Goal: Check status

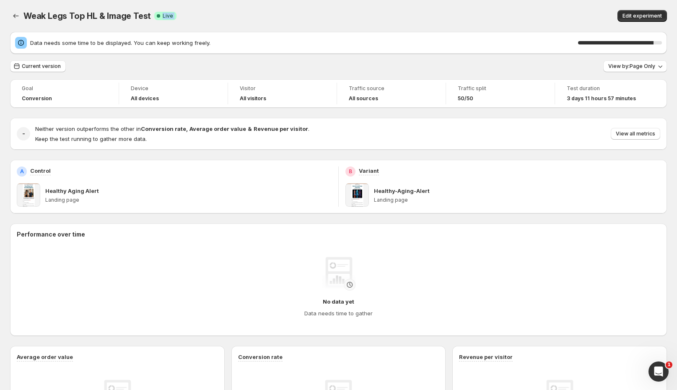
click at [489, 4] on div "Weak Legs Top HL & Image Test. This page is ready Weak Legs Top HL & Image Test…" at bounding box center [338, 16] width 657 height 32
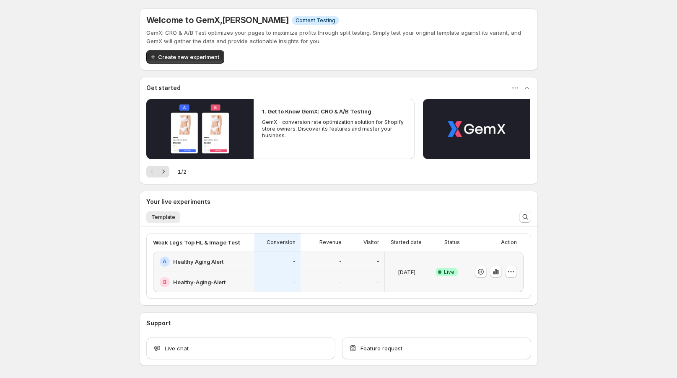
click at [264, 272] on div "-" at bounding box center [277, 282] width 46 height 21
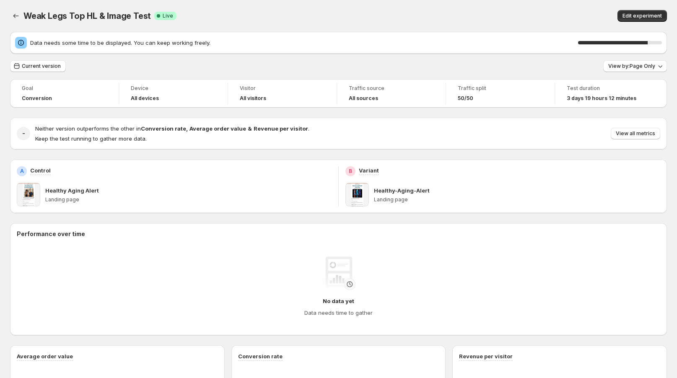
click at [418, 4] on div "Weak Legs Top HL & Image Test. This page is ready Weak Legs Top HL & Image Test…" at bounding box center [338, 16] width 657 height 32
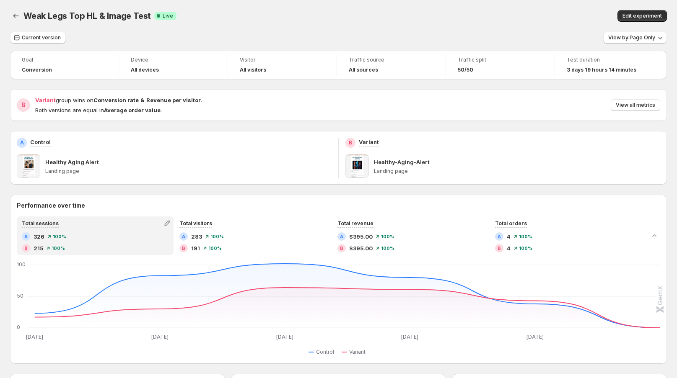
click at [639, 105] on span "View all metrics" at bounding box center [635, 105] width 39 height 7
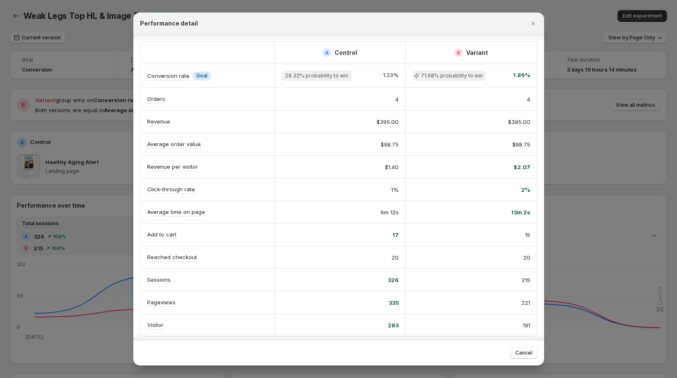
scroll to position [4, 0]
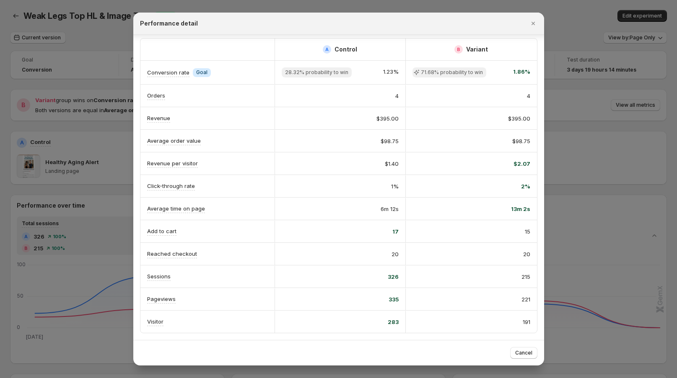
click at [534, 23] on icon "Close" at bounding box center [533, 23] width 8 height 8
